Goal: Task Accomplishment & Management: Manage account settings

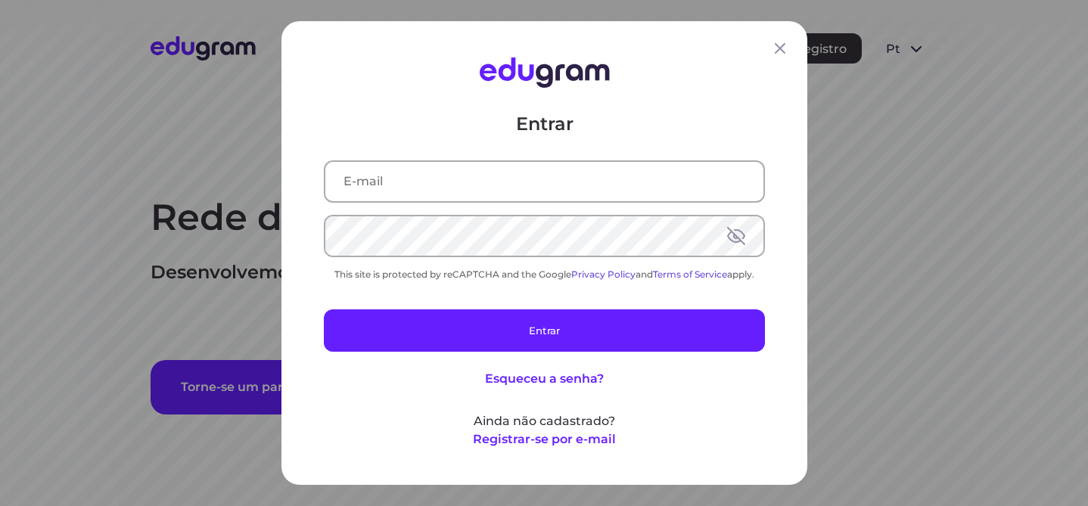
type input "isabella.moretti@outlook.com"
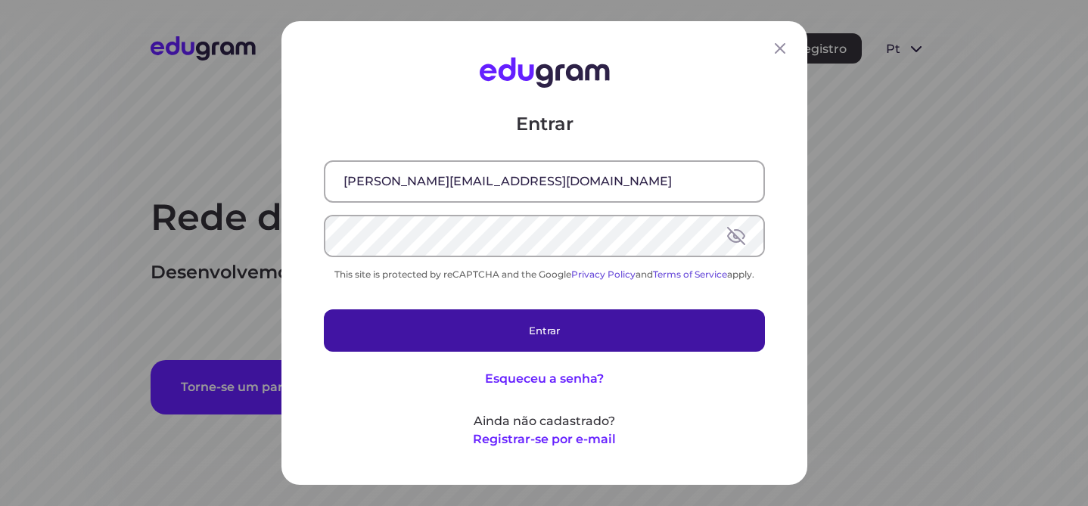
click at [537, 332] on button "Entrar" at bounding box center [544, 331] width 441 height 42
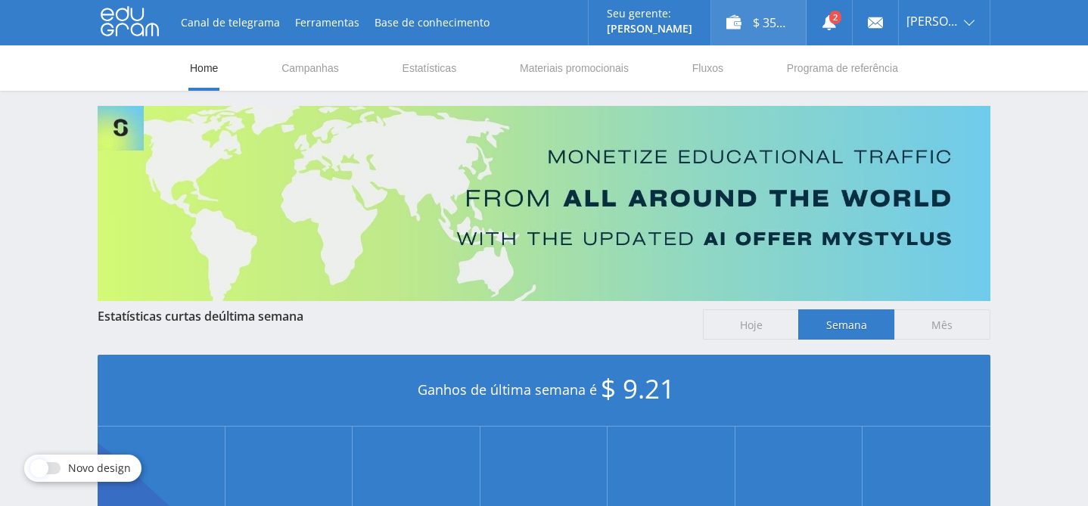
click at [751, 19] on div "$ 35.00" at bounding box center [758, 22] width 95 height 45
